Goal: Check status: Check status

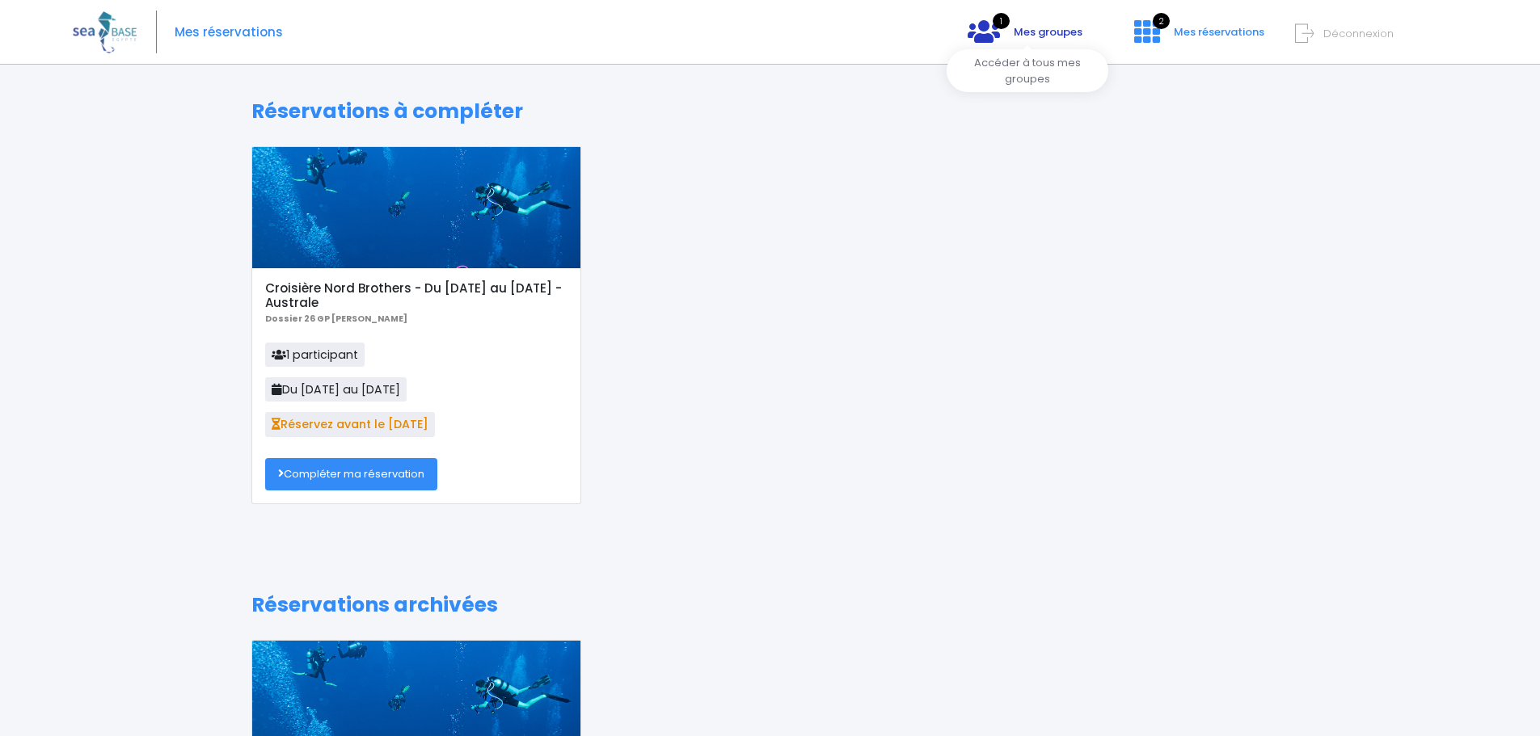
click at [1045, 35] on span "Mes groupes" at bounding box center [1047, 31] width 69 height 15
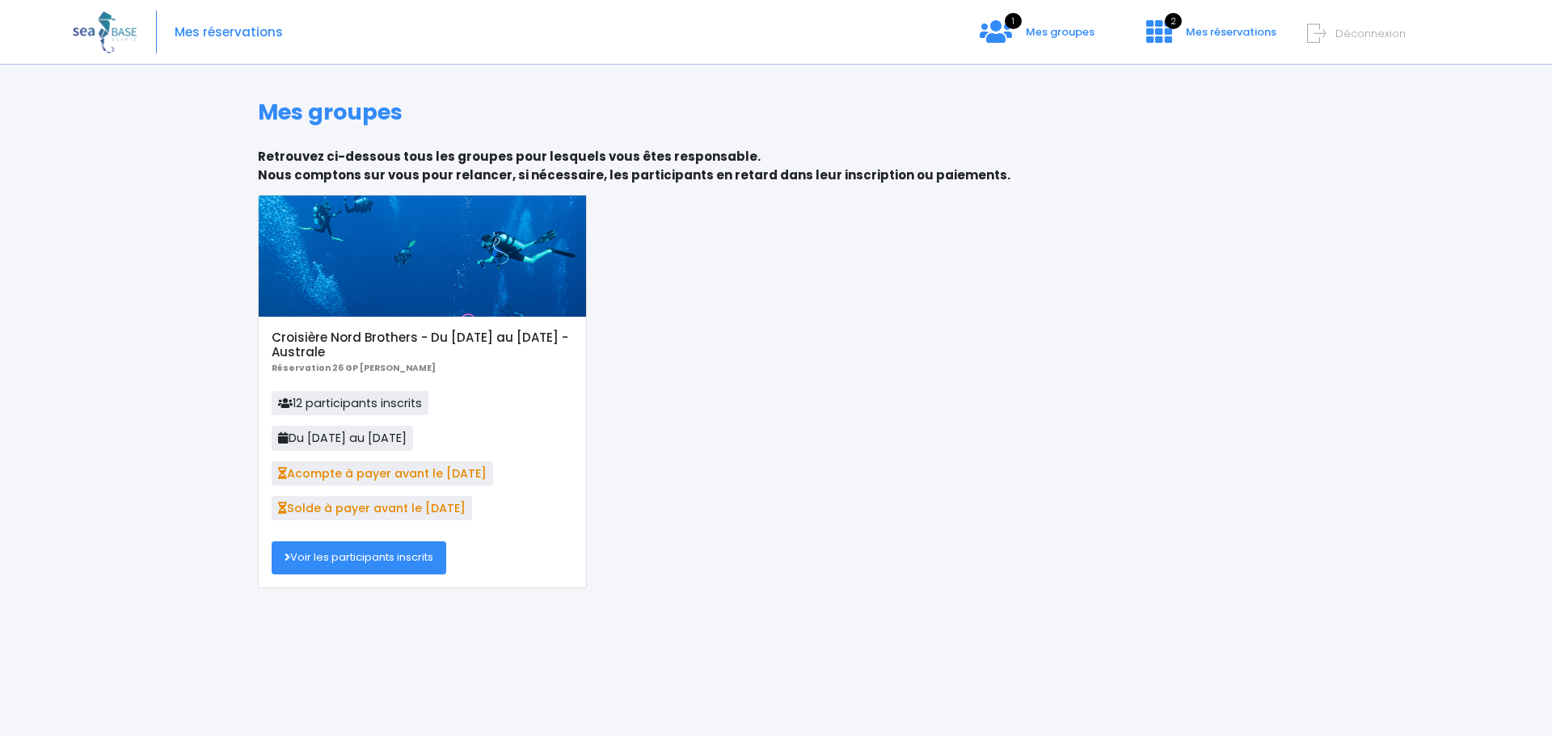
click at [377, 554] on link "Voir les participants inscrits" at bounding box center [359, 557] width 175 height 32
